Goal: Task Accomplishment & Management: Manage account settings

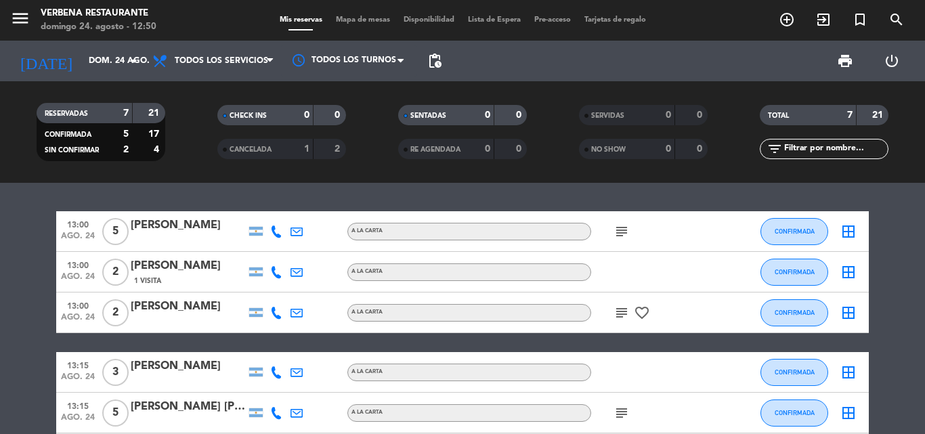
scroll to position [167, 0]
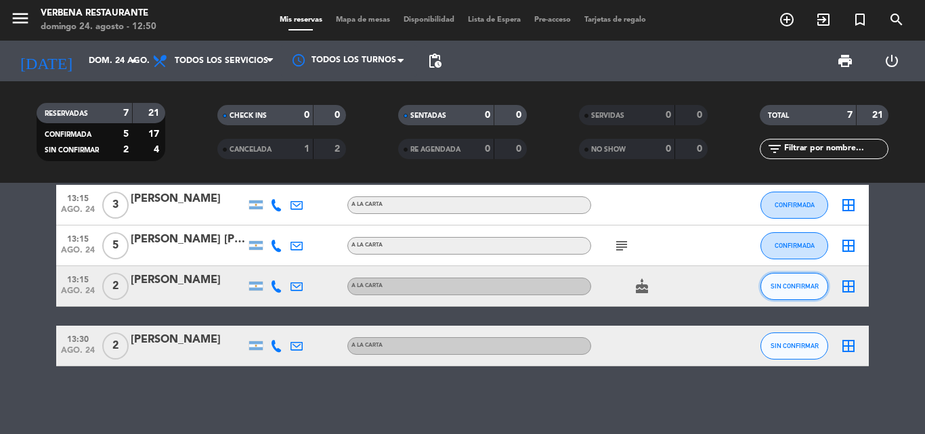
click at [787, 278] on button "SIN CONFIRMAR" at bounding box center [794, 286] width 68 height 27
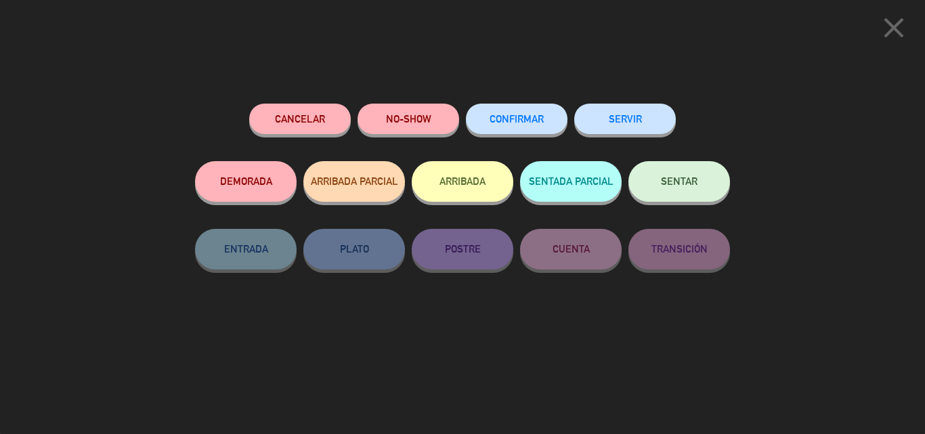
click at [527, 116] on span "CONFIRMAR" at bounding box center [517, 119] width 54 height 12
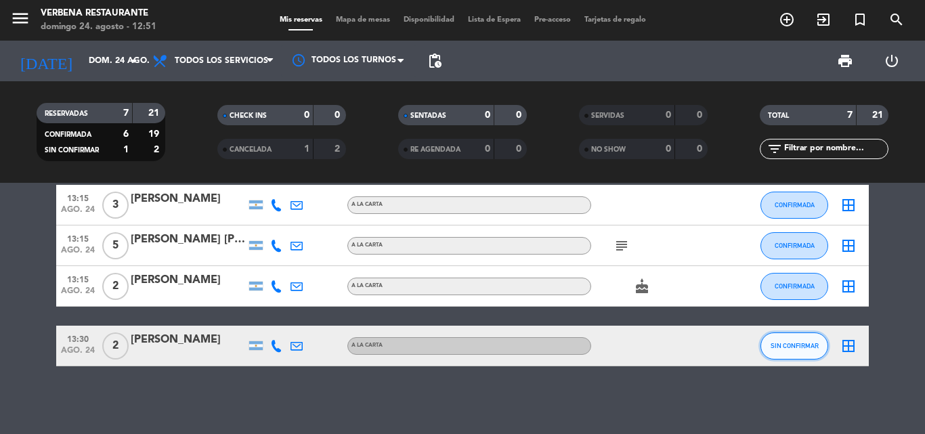
click at [810, 350] on button "SIN CONFIRMAR" at bounding box center [794, 345] width 68 height 27
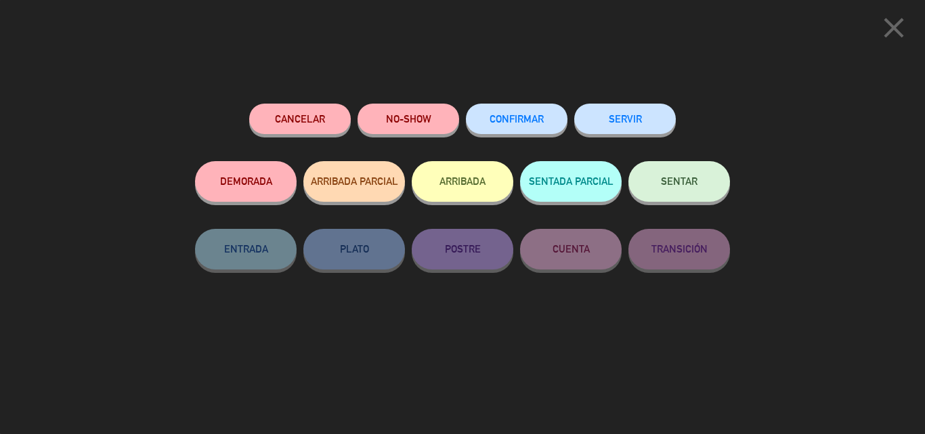
click at [525, 123] on span "CONFIRMAR" at bounding box center [517, 119] width 54 height 12
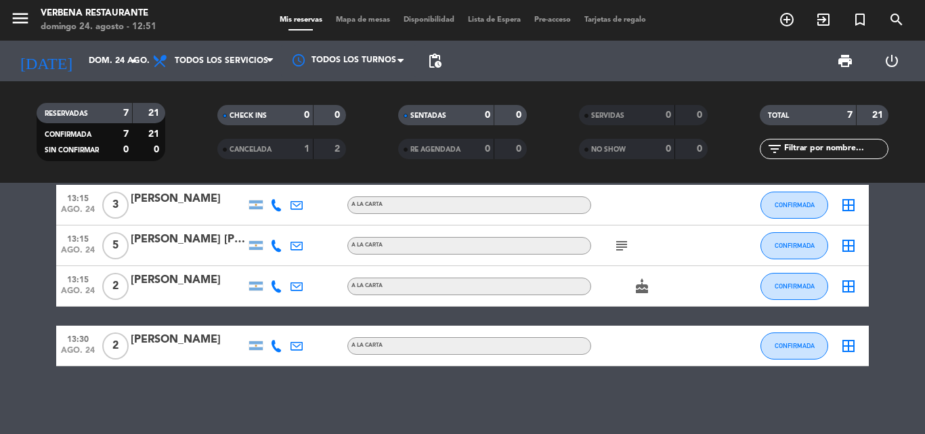
click at [148, 287] on div "[PERSON_NAME]" at bounding box center [188, 280] width 115 height 18
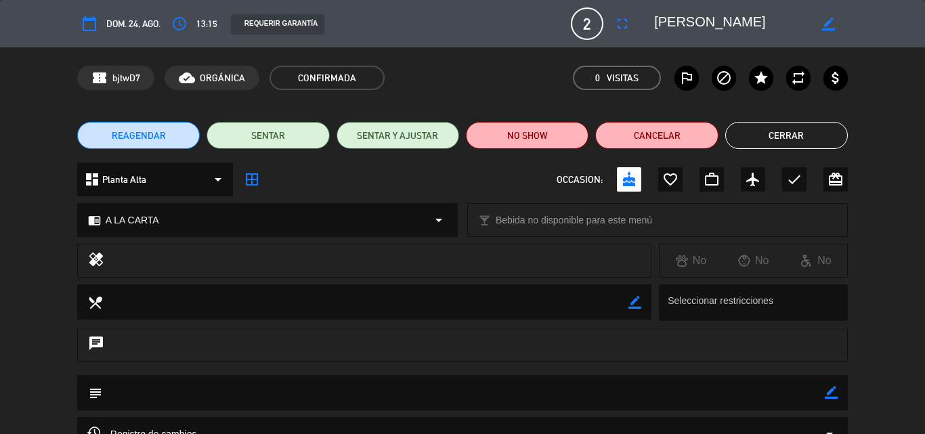
drag, startPoint x: 659, startPoint y: 16, endPoint x: 740, endPoint y: 20, distance: 81.3
click at [740, 20] on textarea at bounding box center [731, 24] width 155 height 24
click at [642, 28] on editable-input "border_color" at bounding box center [743, 24] width 210 height 24
drag, startPoint x: 653, startPoint y: 22, endPoint x: 722, endPoint y: 19, distance: 69.1
click at [722, 19] on div "border_color" at bounding box center [746, 24] width 203 height 24
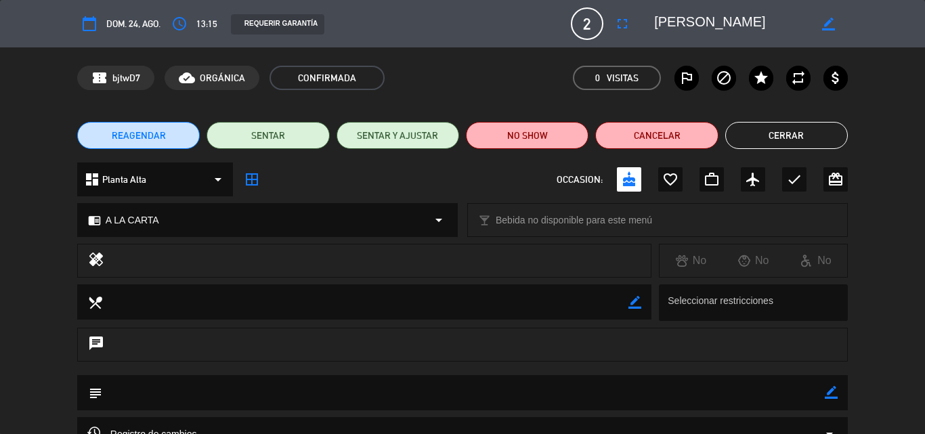
drag, startPoint x: 647, startPoint y: 21, endPoint x: 687, endPoint y: 13, distance: 40.8
click at [687, 13] on div "border_color" at bounding box center [746, 24] width 203 height 24
drag, startPoint x: 652, startPoint y: 19, endPoint x: 722, endPoint y: 22, distance: 70.5
click at [722, 22] on div "border_color" at bounding box center [746, 24] width 203 height 24
click at [722, 22] on textarea at bounding box center [731, 24] width 155 height 24
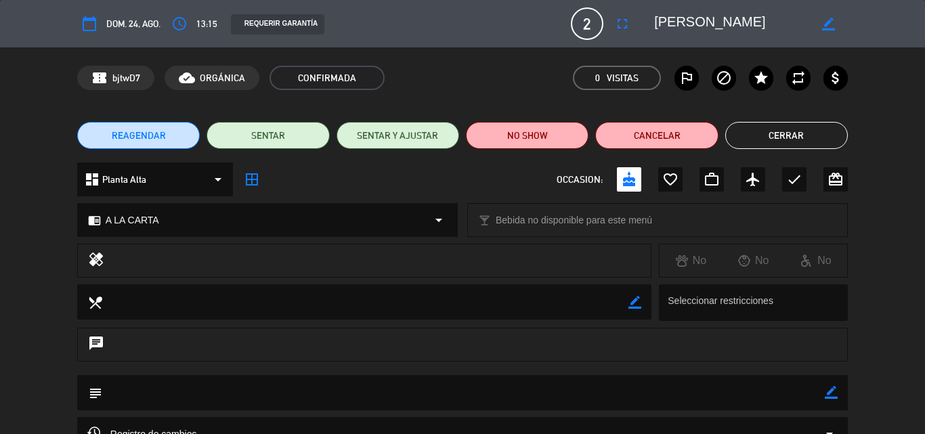
click at [421, 1] on div "calendar_today dom. 24, ago. access_time 13:15 REQUERIR GARANTÍA 2 [PERSON_NAME…" at bounding box center [462, 23] width 925 height 47
click at [263, 397] on textarea at bounding box center [463, 392] width 722 height 35
click at [643, 18] on editable-input "border_color" at bounding box center [743, 24] width 210 height 24
click at [667, 15] on textarea at bounding box center [731, 24] width 155 height 24
click at [830, 27] on icon "border_color" at bounding box center [828, 24] width 13 height 13
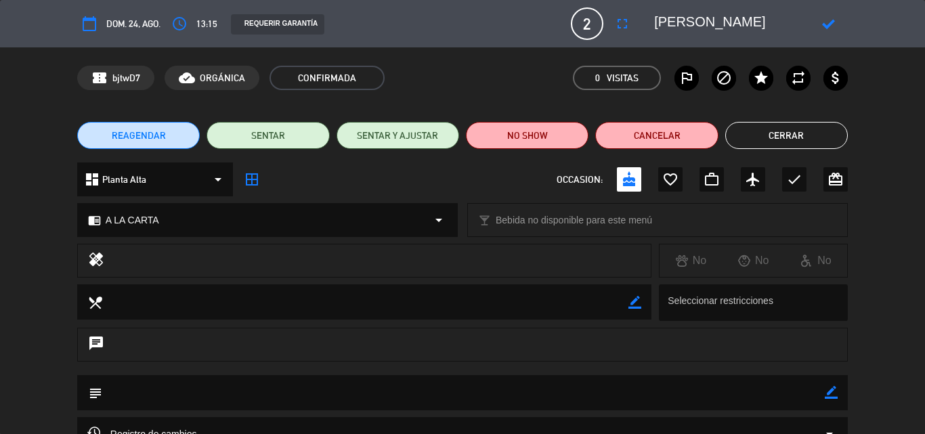
click at [825, 28] on div at bounding box center [828, 24] width 39 height 24
click at [825, 23] on icon at bounding box center [828, 24] width 13 height 13
drag, startPoint x: 661, startPoint y: 20, endPoint x: 733, endPoint y: 12, distance: 72.8
click at [733, 12] on textarea at bounding box center [731, 24] width 155 height 24
click at [654, 21] on textarea at bounding box center [731, 24] width 155 height 24
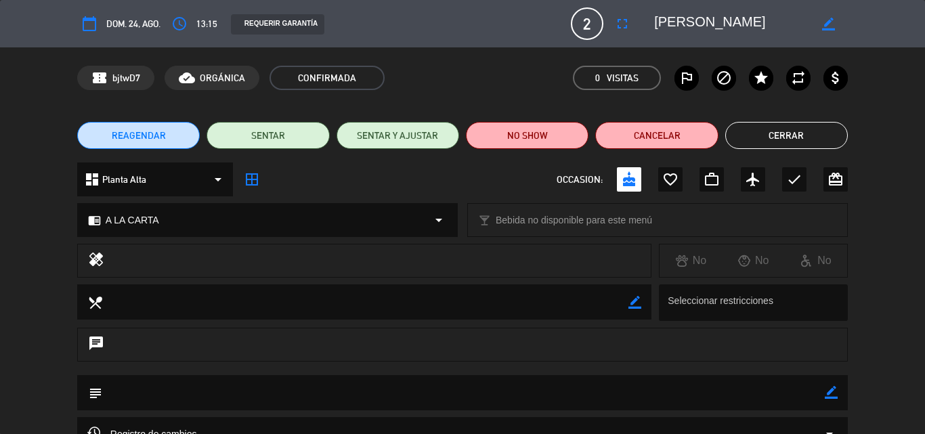
drag, startPoint x: 654, startPoint y: 20, endPoint x: 737, endPoint y: 23, distance: 82.6
click at [737, 23] on textarea at bounding box center [731, 24] width 155 height 24
